Goal: Understand process/instructions: Learn how to perform a task or action

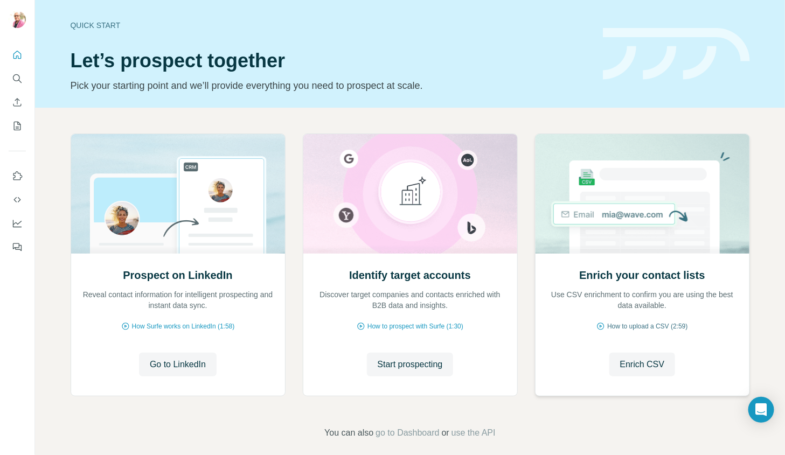
click at [648, 328] on span "How to upload a CSV (2:59)" at bounding box center [647, 327] width 80 height 10
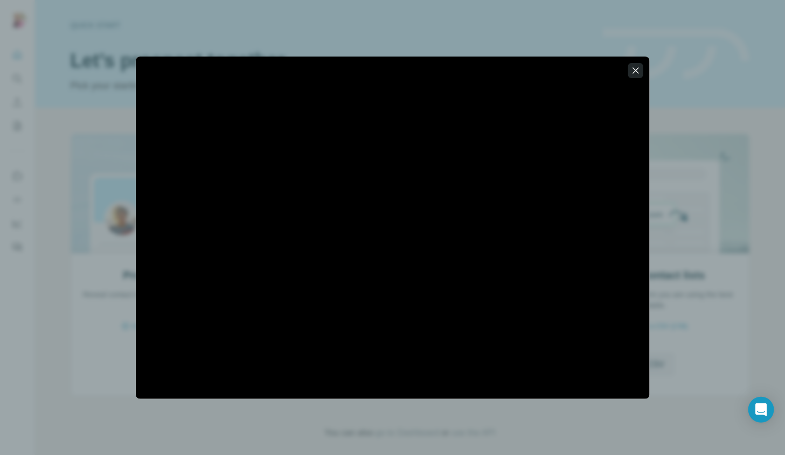
click at [639, 73] on icon "button" at bounding box center [635, 70] width 11 height 11
